Goal: Check status: Check status

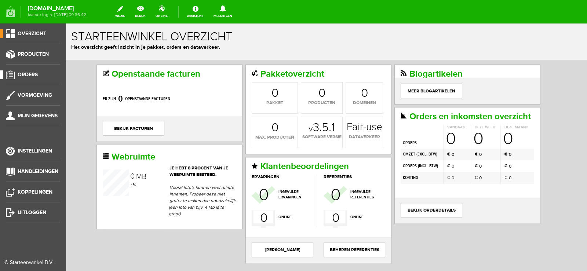
click at [27, 74] on span "Orders" at bounding box center [28, 74] width 20 height 6
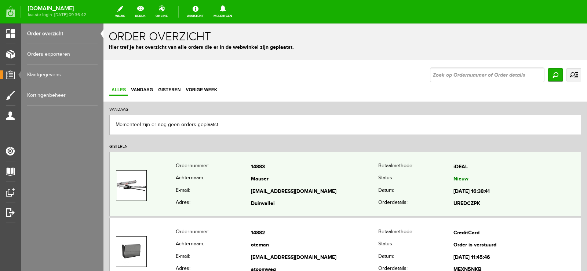
click at [338, 192] on td "[EMAIL_ADDRESS][DOMAIN_NAME]" at bounding box center [314, 191] width 127 height 12
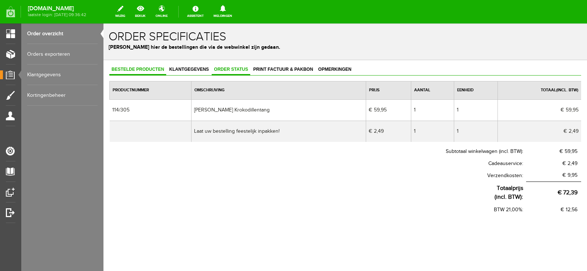
click at [227, 69] on span "Order status" at bounding box center [231, 69] width 38 height 5
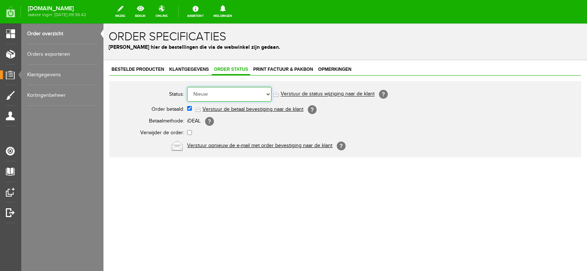
click at [268, 94] on select "Order niet afgerond Nieuw Order in behandeling Wacht op leverancier Wacht op be…" at bounding box center [229, 94] width 84 height 15
select select "14"
click at [187, 87] on select "Order niet afgerond Nieuw Order in behandeling Wacht op leverancier Wacht op be…" at bounding box center [229, 94] width 84 height 15
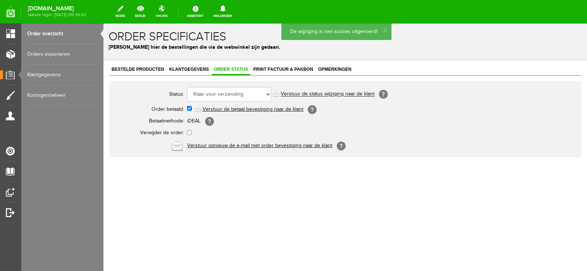
click at [348, 93] on link "Verstuur de status wijziging naar de klant" at bounding box center [327, 94] width 94 height 6
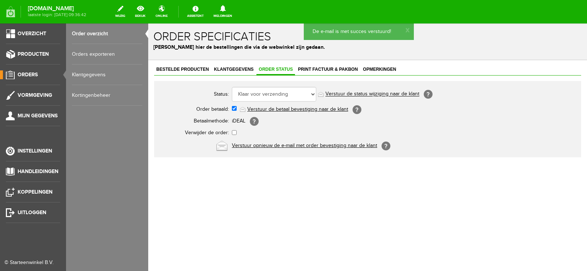
click at [27, 73] on span "Orders" at bounding box center [28, 74] width 20 height 6
